Goal: Task Accomplishment & Management: Use online tool/utility

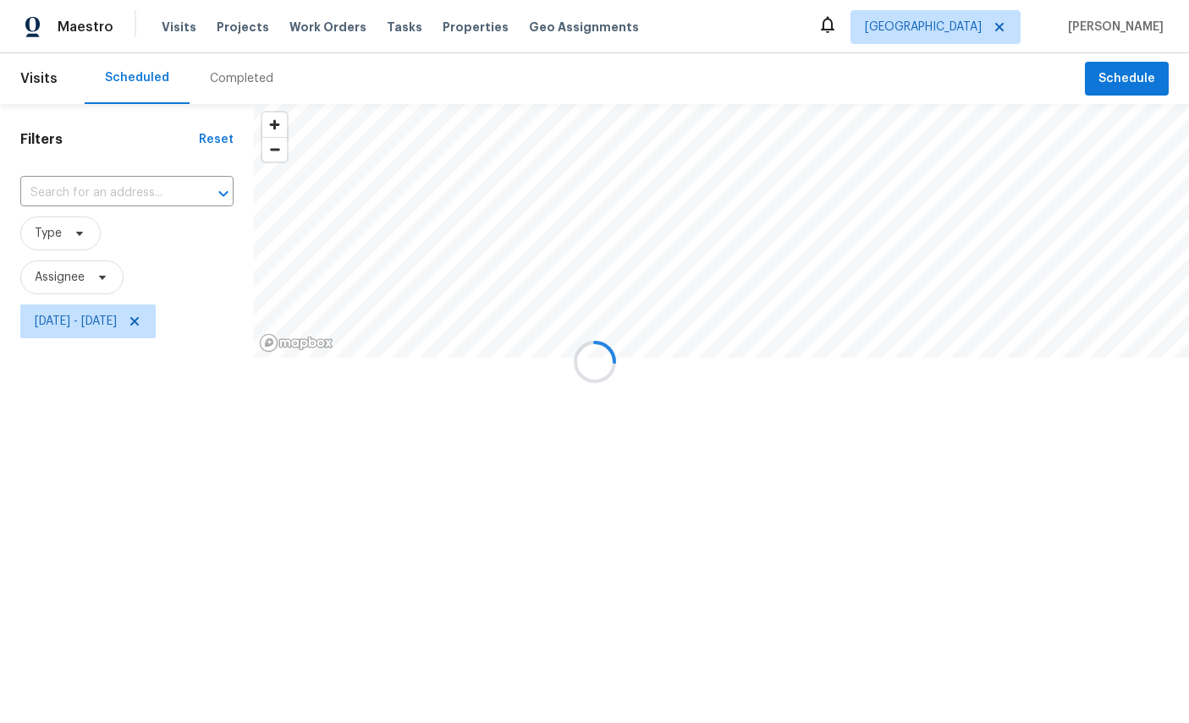
click at [1128, 77] on div at bounding box center [594, 361] width 1189 height 723
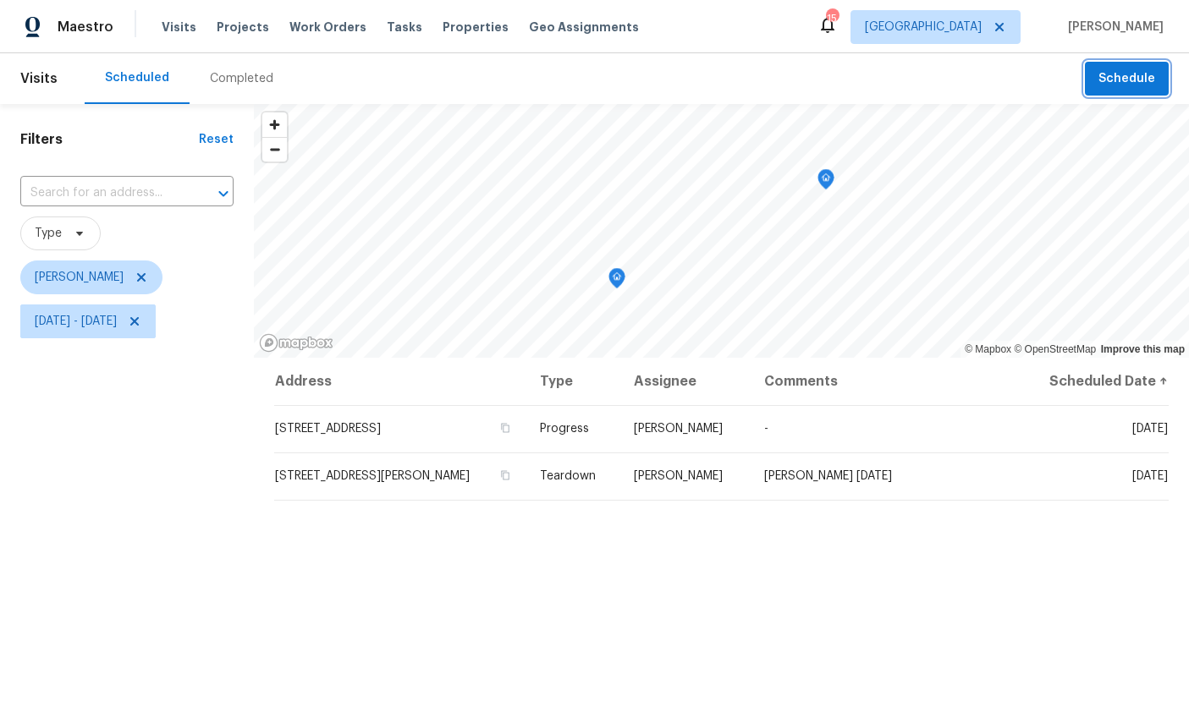
click at [1129, 72] on span "Schedule" at bounding box center [1126, 79] width 57 height 21
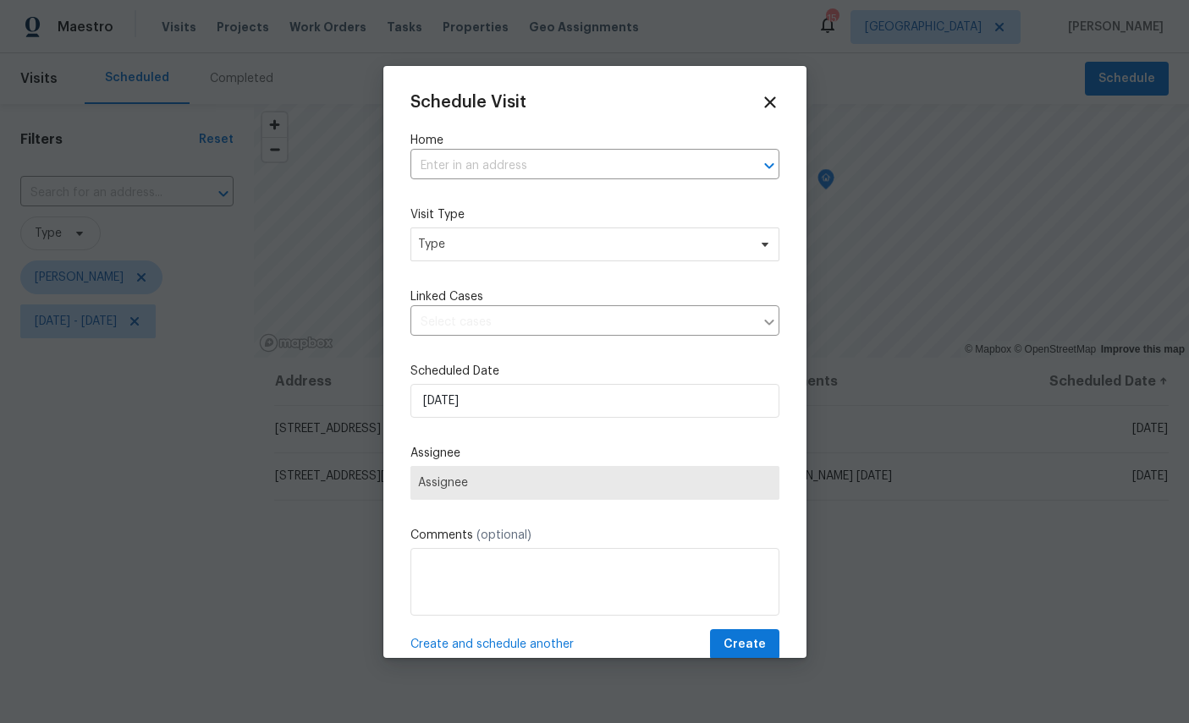
click at [528, 164] on input "text" at bounding box center [571, 166] width 322 height 26
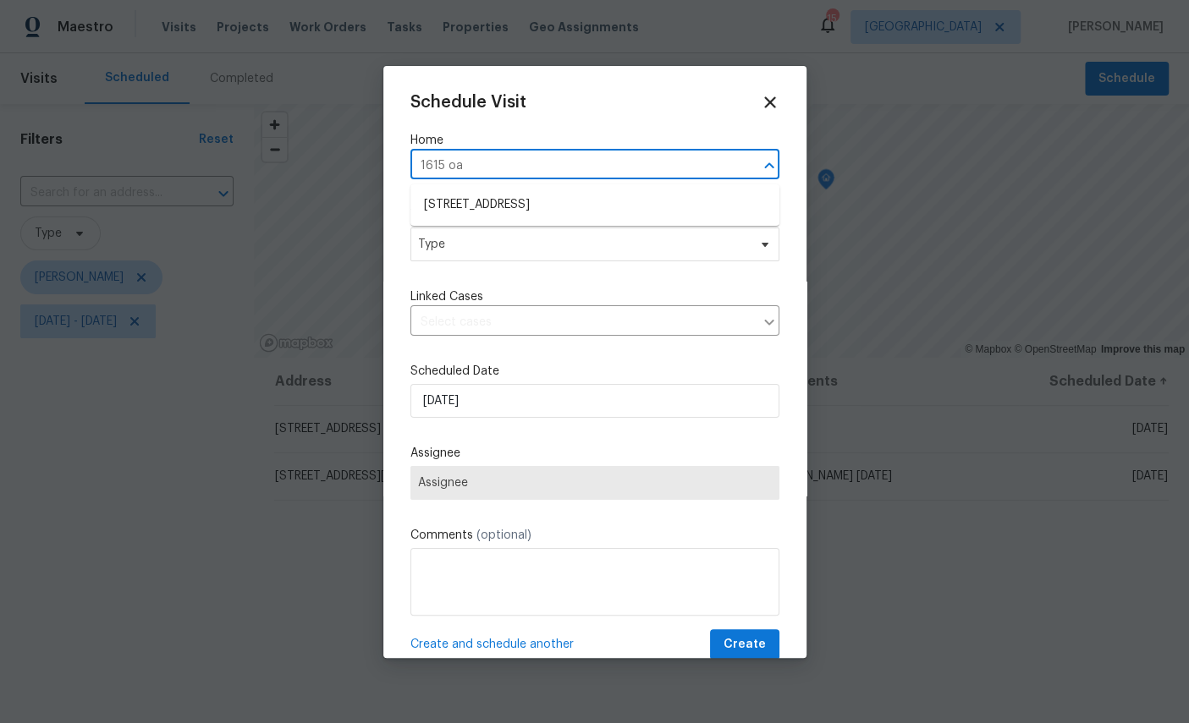
type input "1615 oak"
click at [572, 198] on li "1615 Oak Ridge Dr W, Jacksonville, FL 32225" at bounding box center [594, 205] width 369 height 28
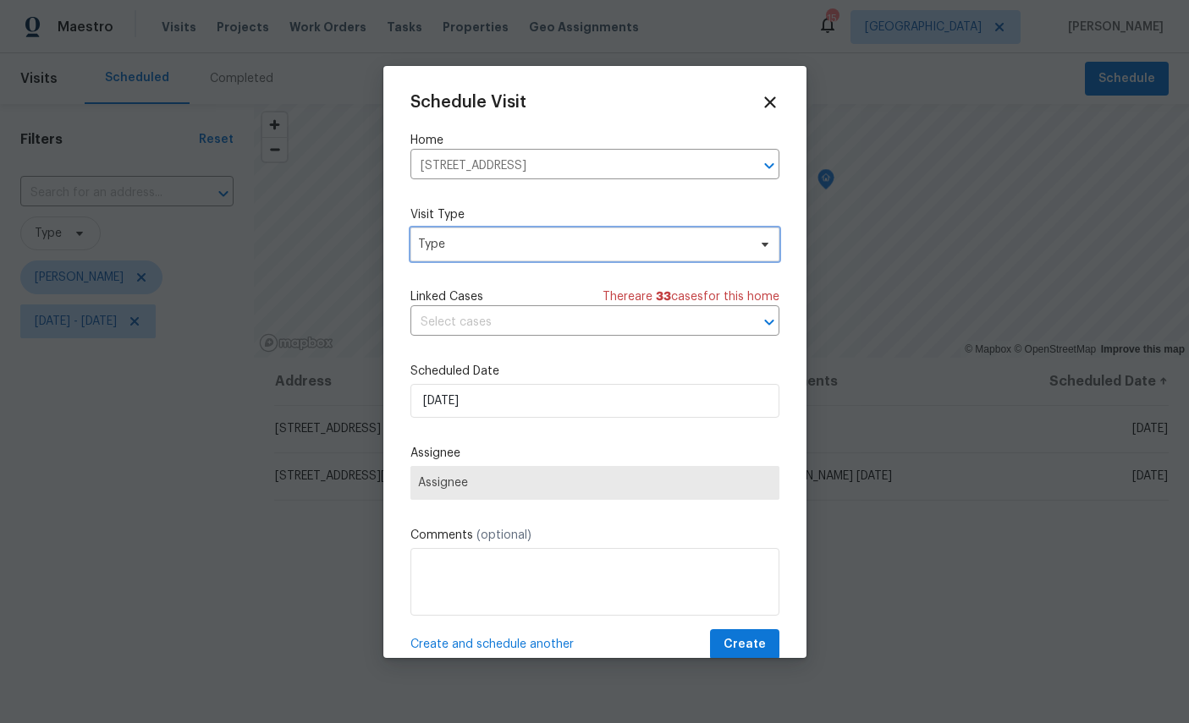
click at [561, 240] on span "Type" at bounding box center [582, 244] width 329 height 17
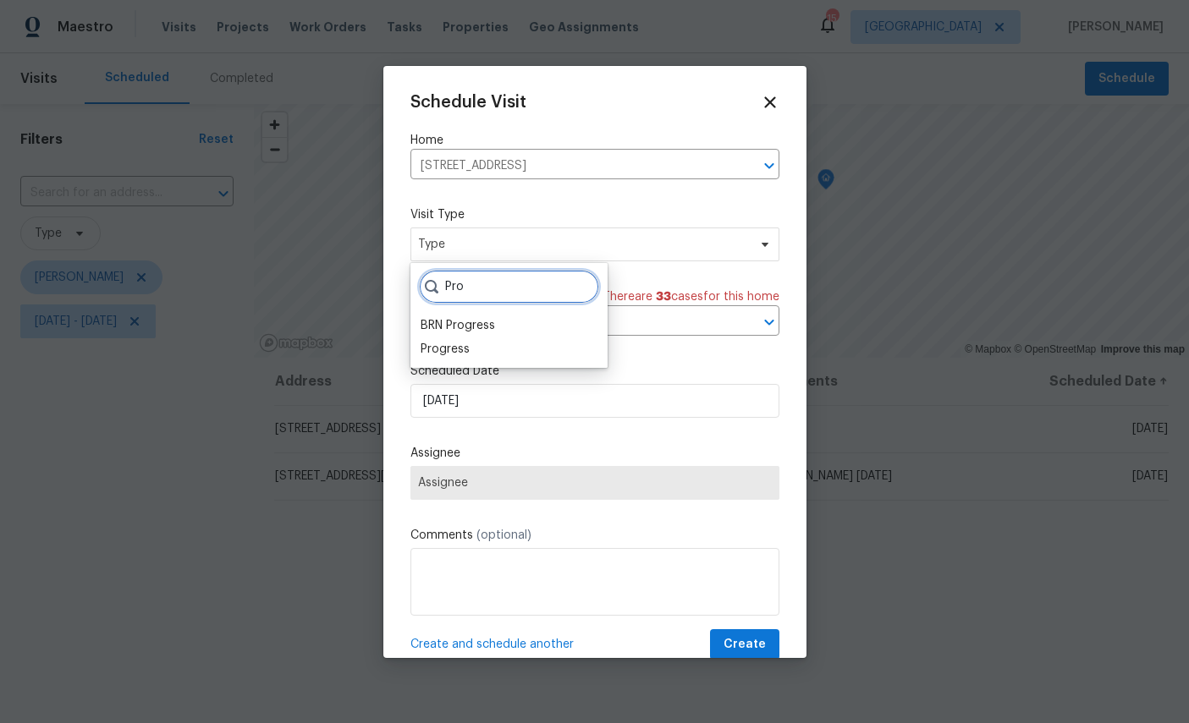
type input "Pro"
click at [460, 354] on div "Progress" at bounding box center [445, 349] width 49 height 17
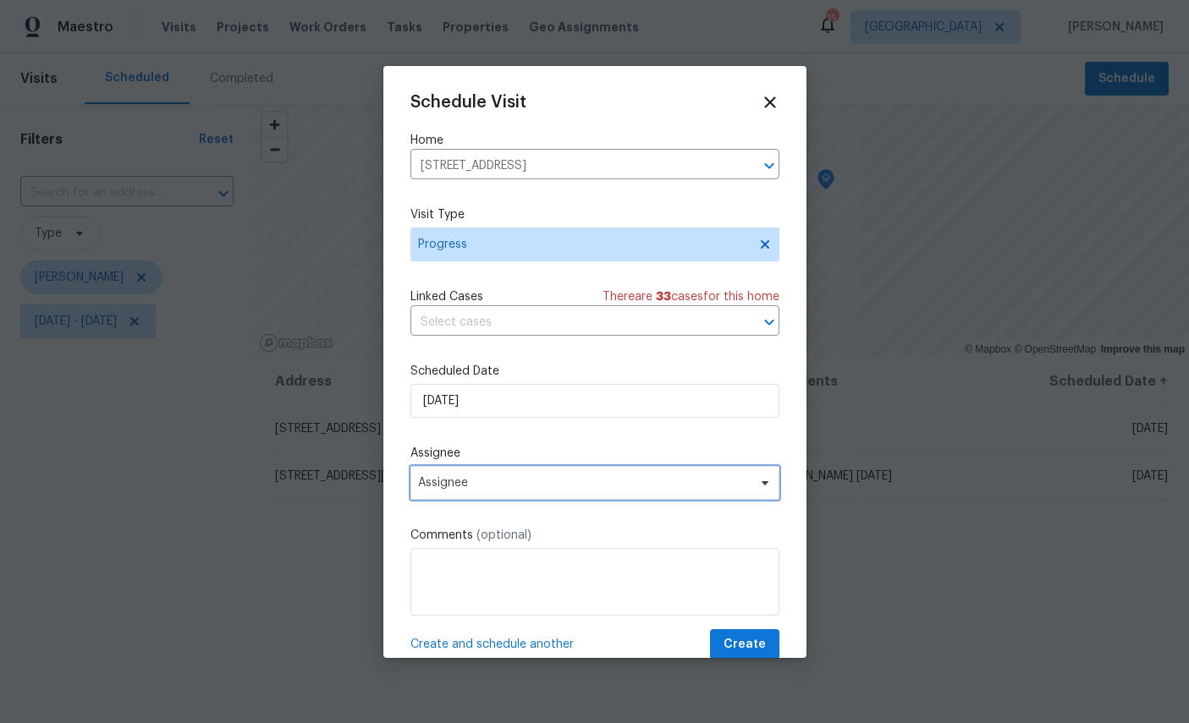
click at [542, 486] on span "Assignee" at bounding box center [584, 483] width 332 height 14
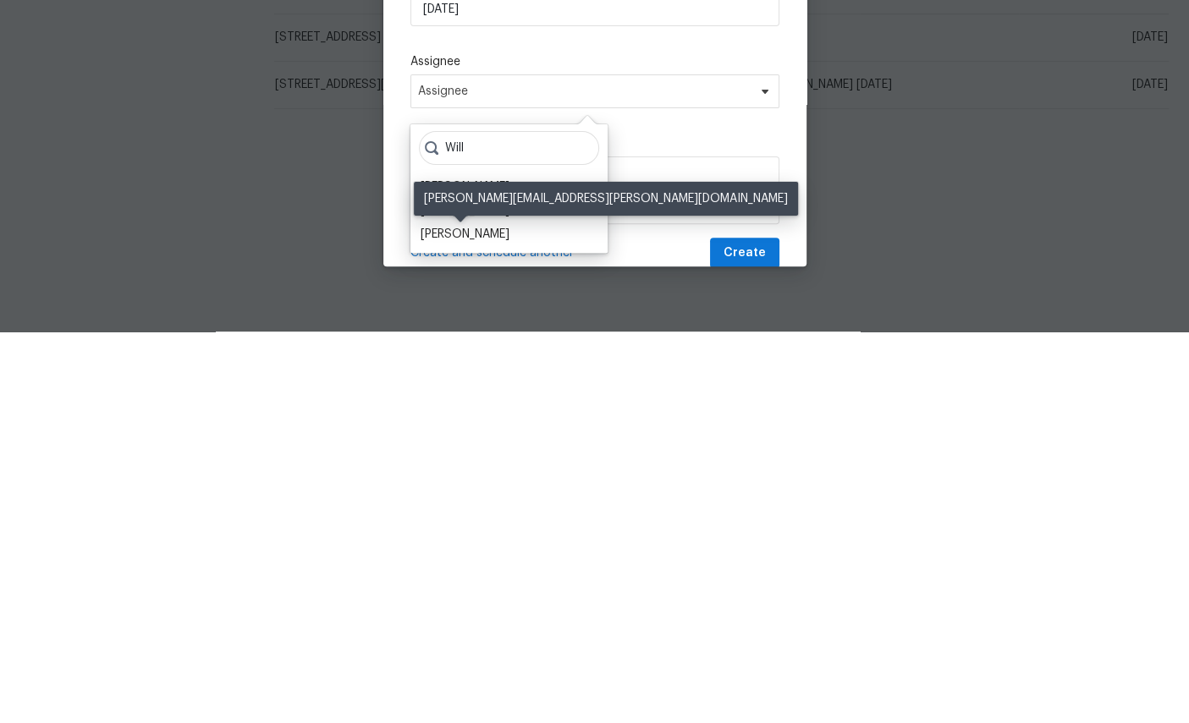
type input "Will"
click at [455, 618] on div "[PERSON_NAME]" at bounding box center [465, 626] width 89 height 17
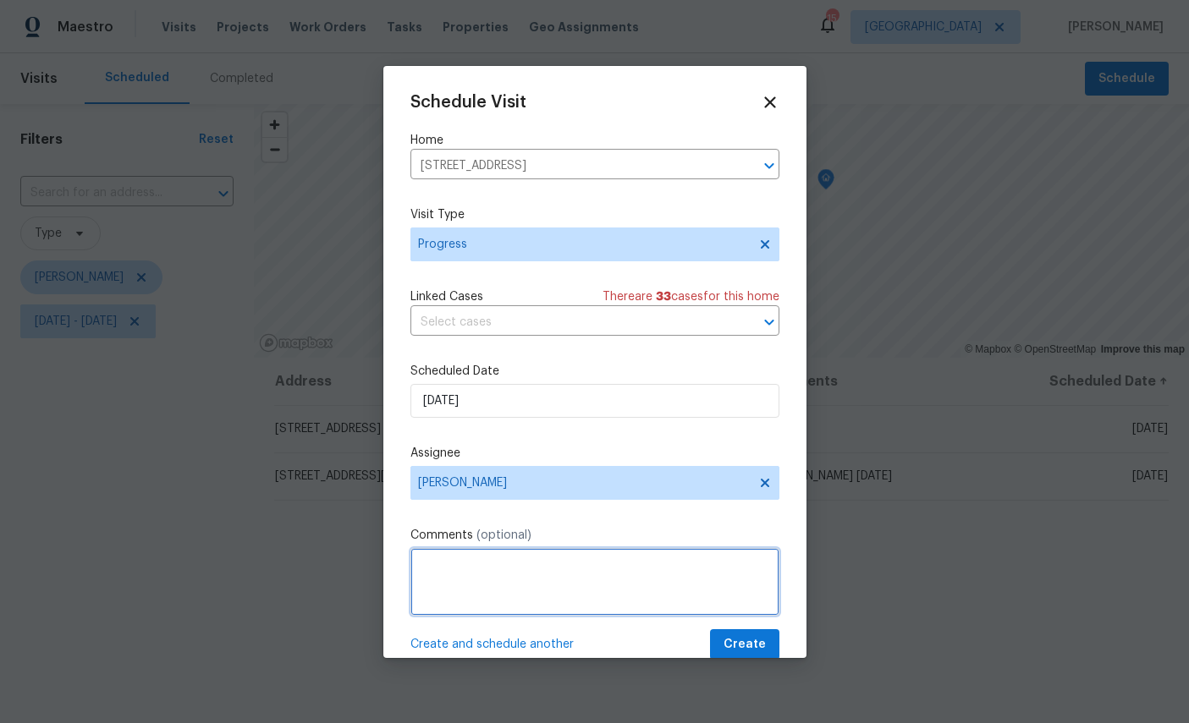
click at [531, 583] on textarea at bounding box center [594, 582] width 369 height 68
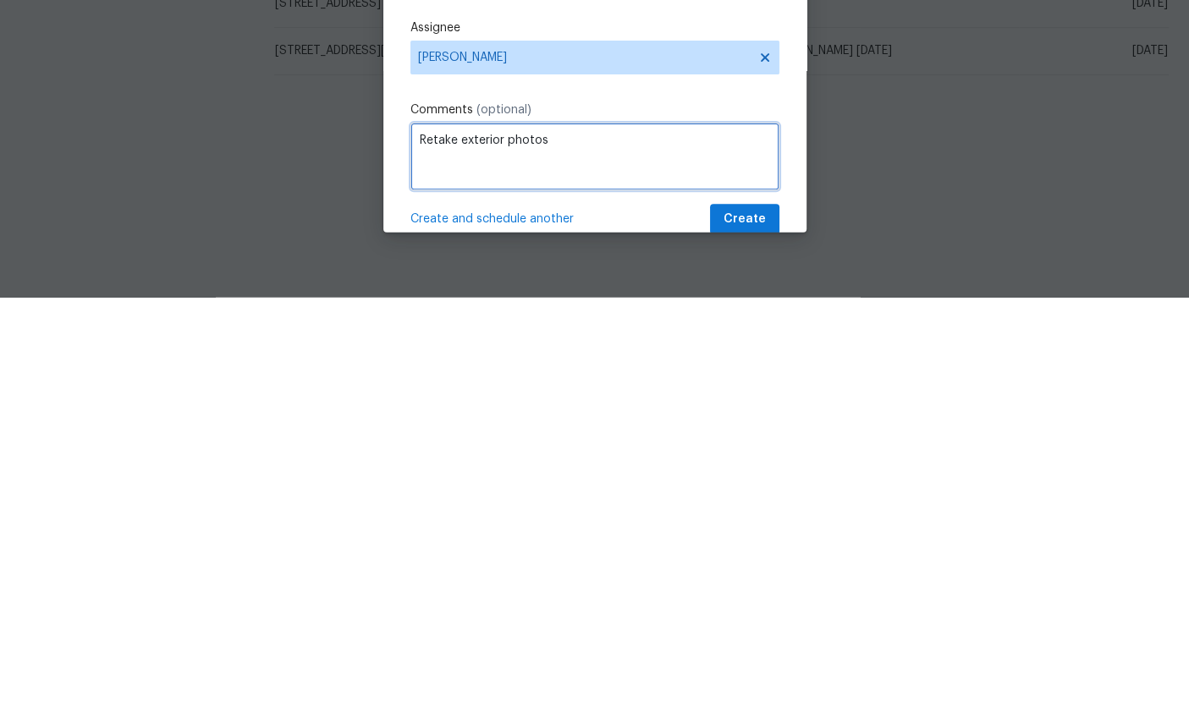
type textarea "Retake exterior photos"
click at [732, 635] on span "Create" at bounding box center [744, 645] width 42 height 21
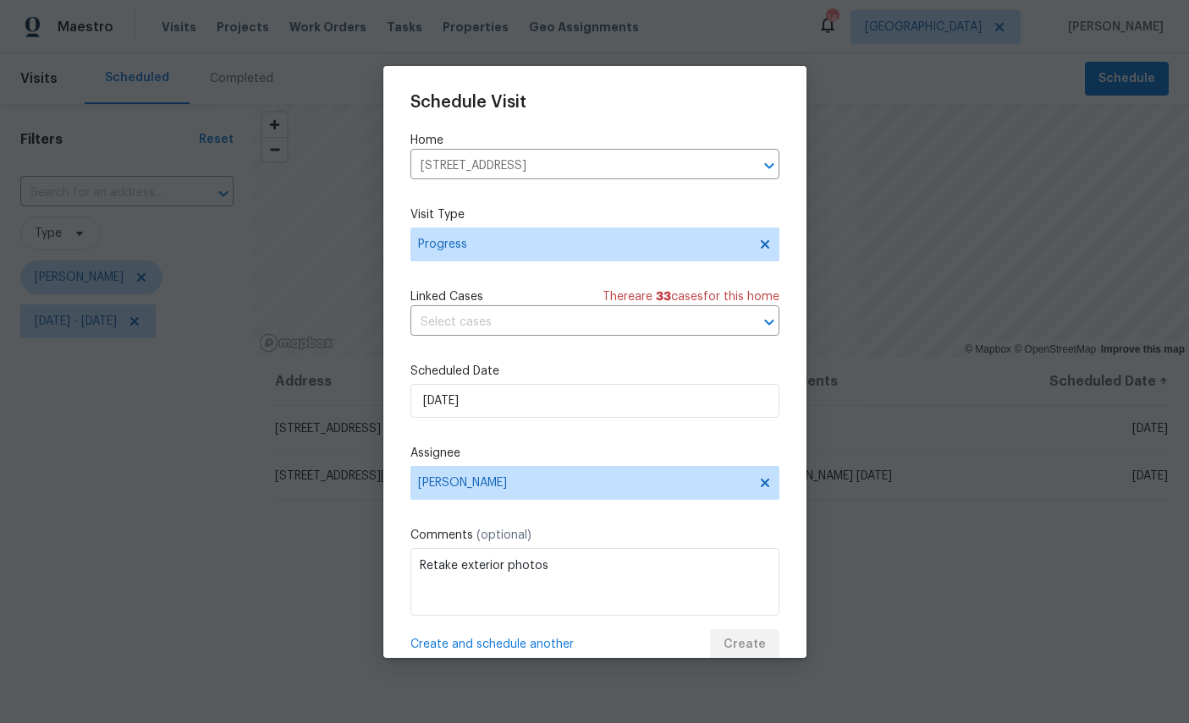
scroll to position [0, 0]
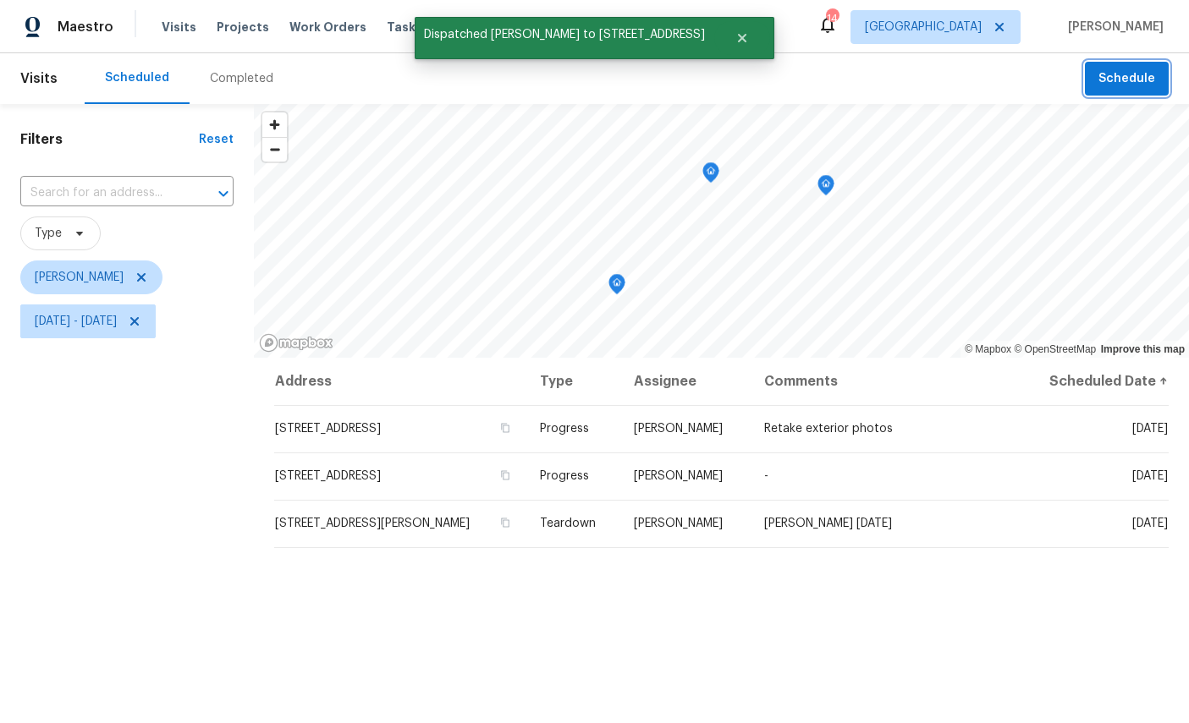
click at [712, 182] on icon "Map marker" at bounding box center [710, 172] width 15 height 19
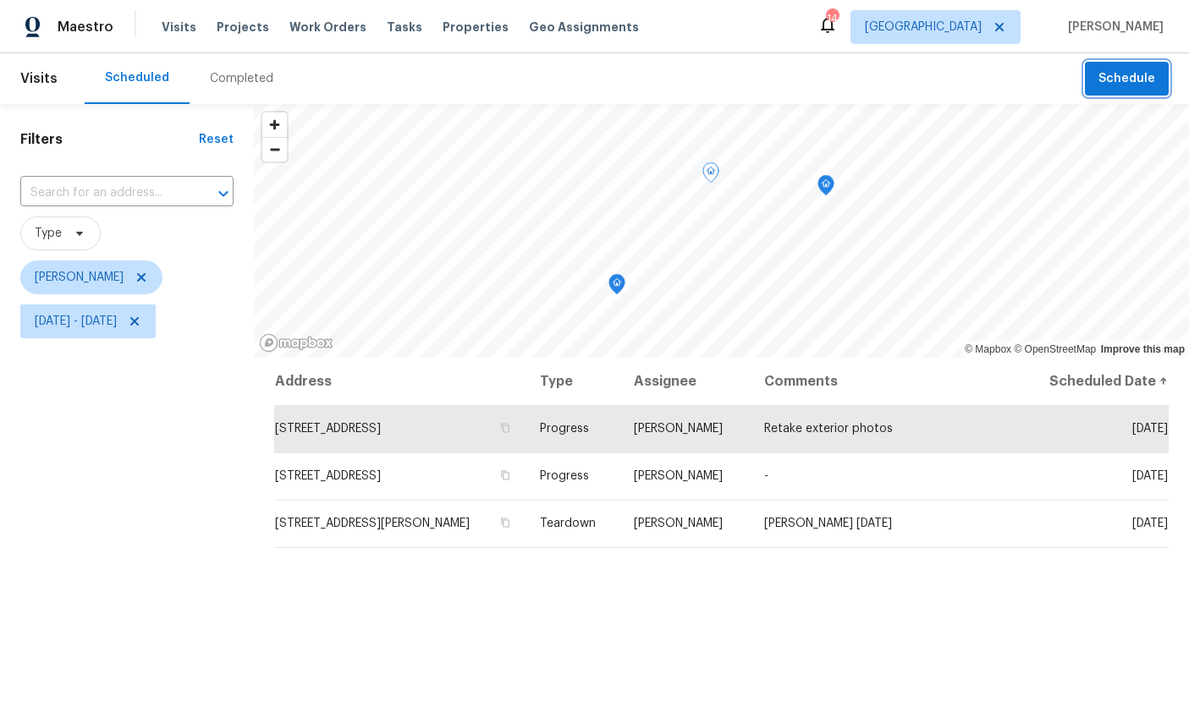
click at [820, 183] on icon "Map marker" at bounding box center [825, 185] width 15 height 19
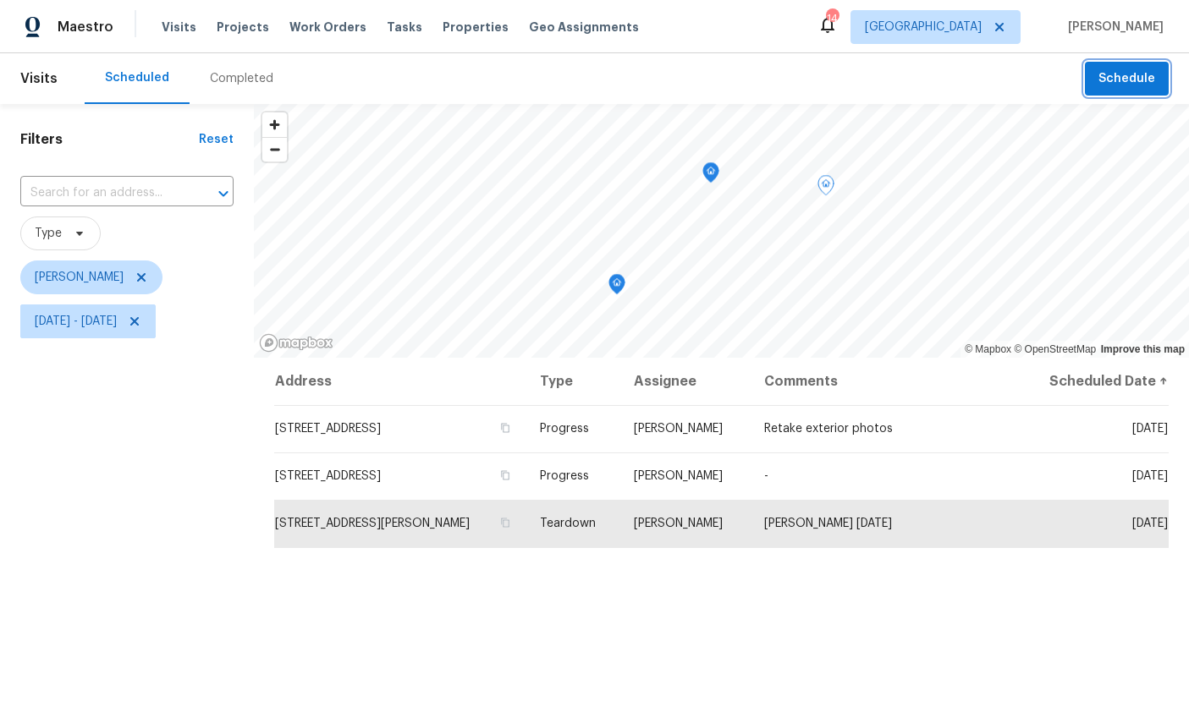
click at [709, 175] on icon "Map marker" at bounding box center [710, 172] width 15 height 19
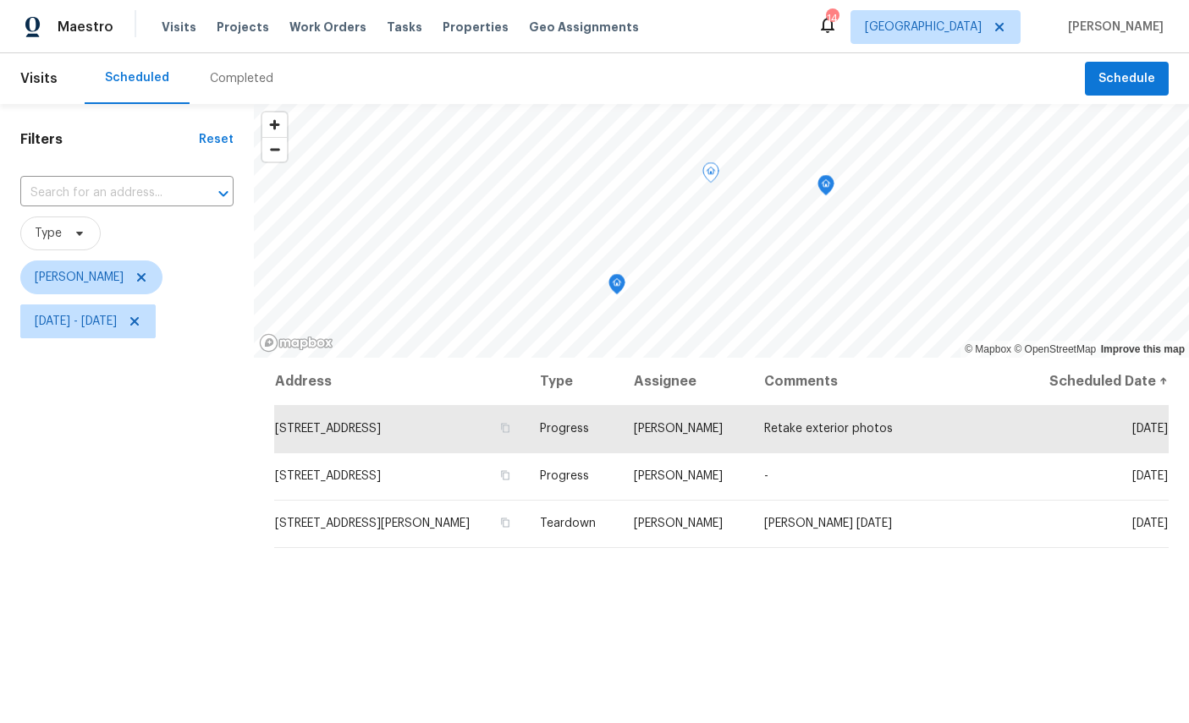
click at [622, 283] on icon "Map marker" at bounding box center [616, 284] width 15 height 19
